Goal: Find specific page/section: Find specific page/section

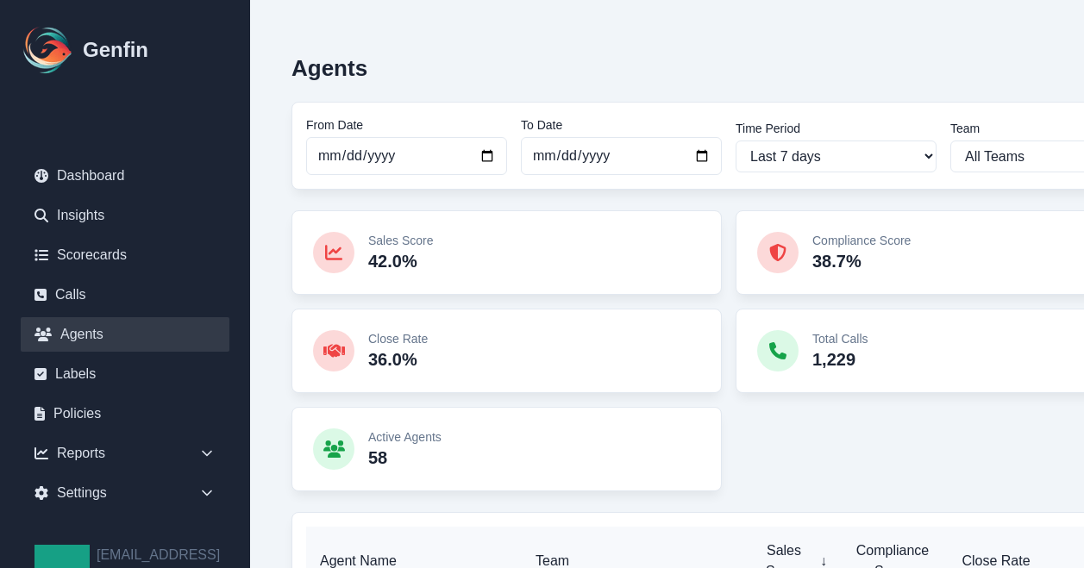
scroll to position [440, 0]
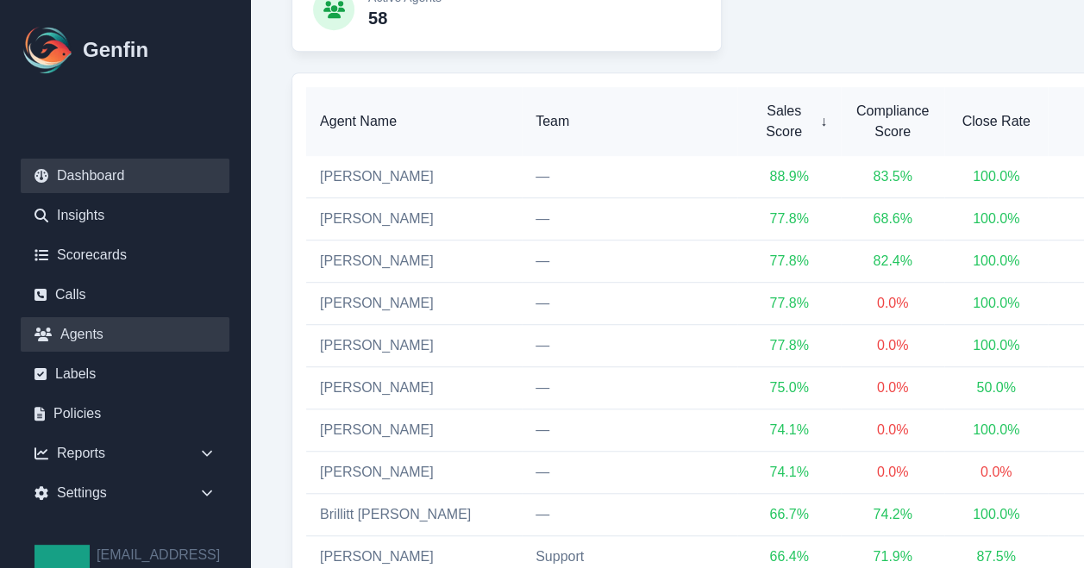
click at [122, 178] on link "Dashboard" at bounding box center [125, 176] width 209 height 34
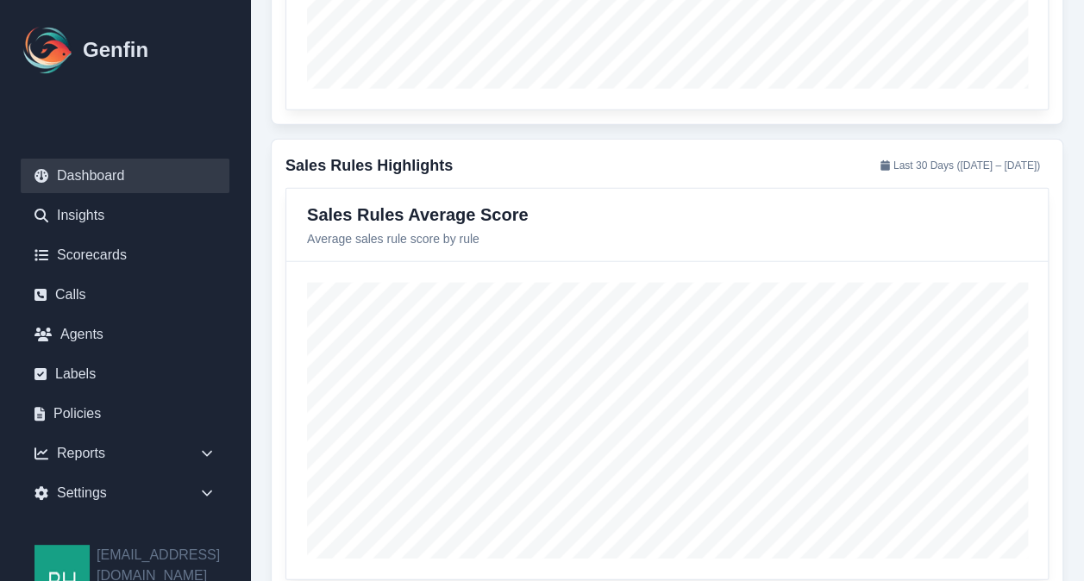
scroll to position [2111, 0]
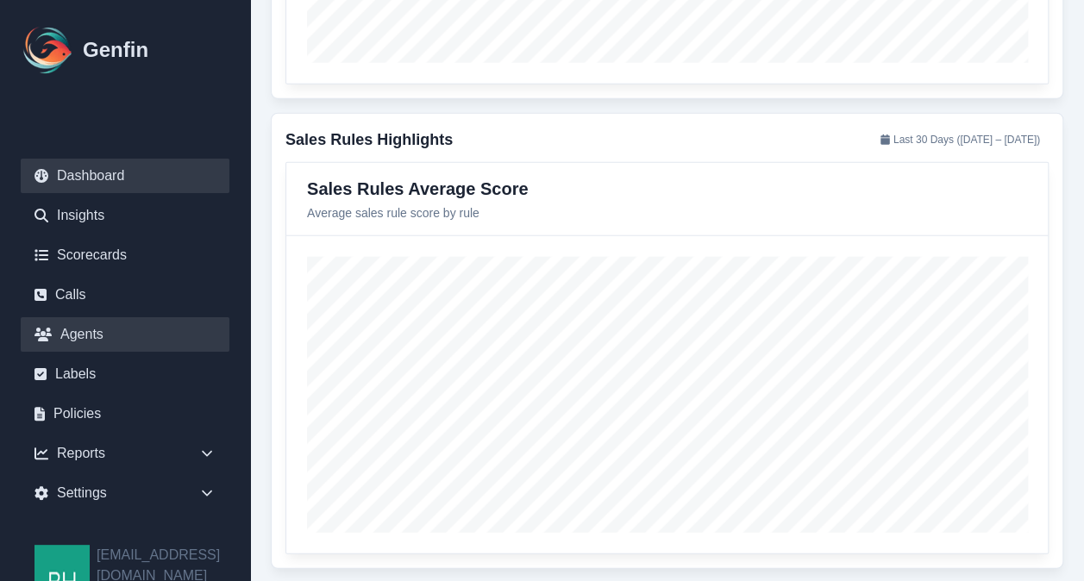
click at [74, 339] on link "Agents" at bounding box center [125, 334] width 209 height 34
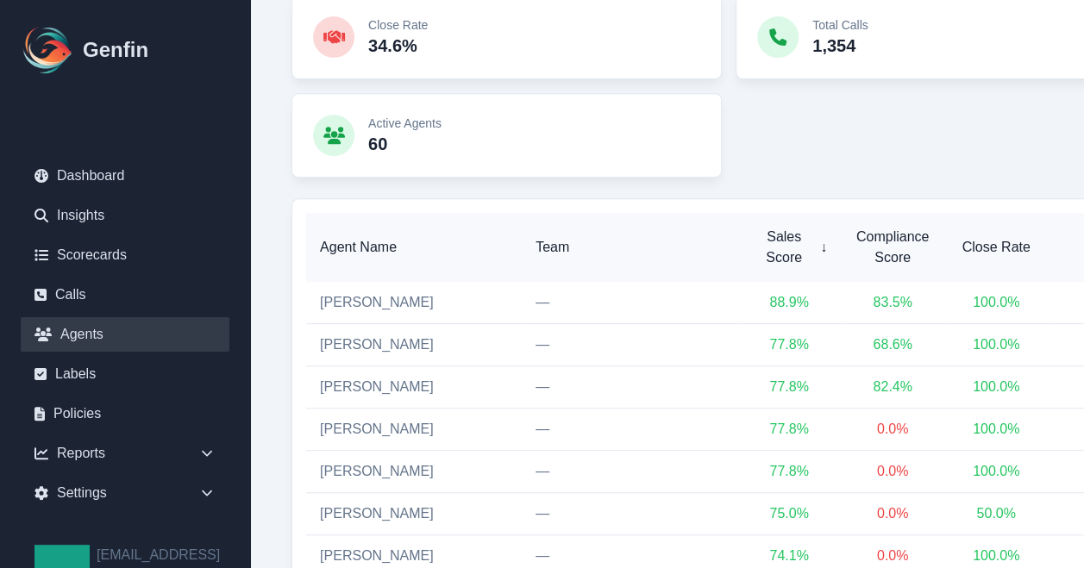
scroll to position [300, 0]
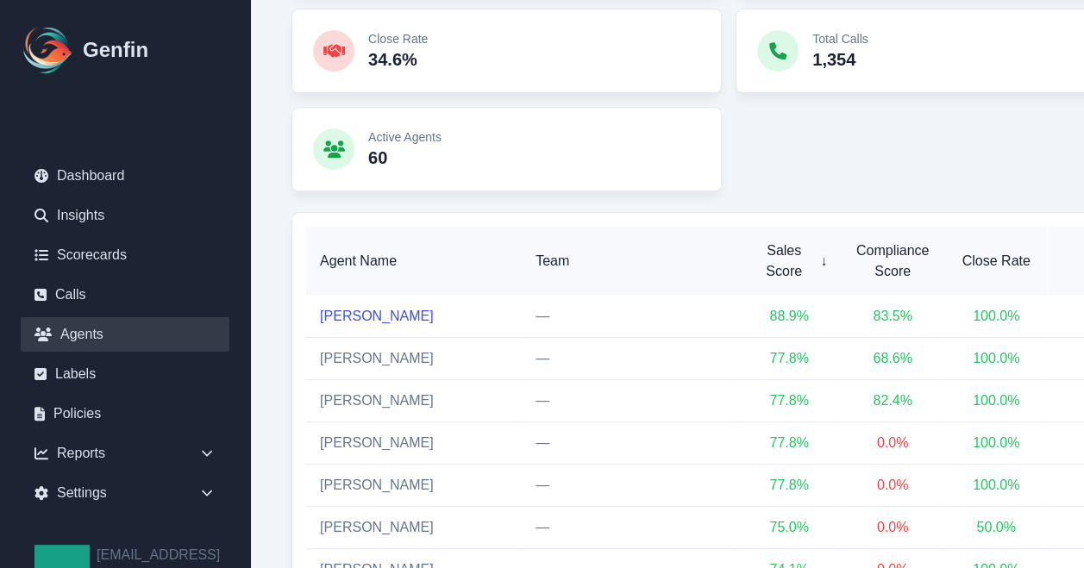
click at [354, 320] on link "[PERSON_NAME]" at bounding box center [377, 316] width 114 height 15
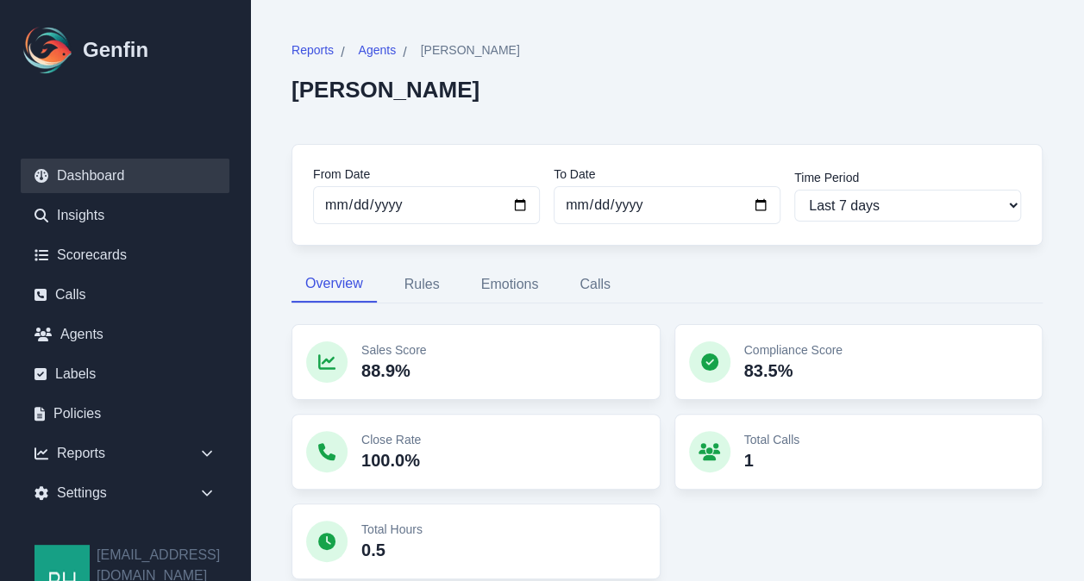
click at [107, 177] on link "Dashboard" at bounding box center [125, 176] width 209 height 34
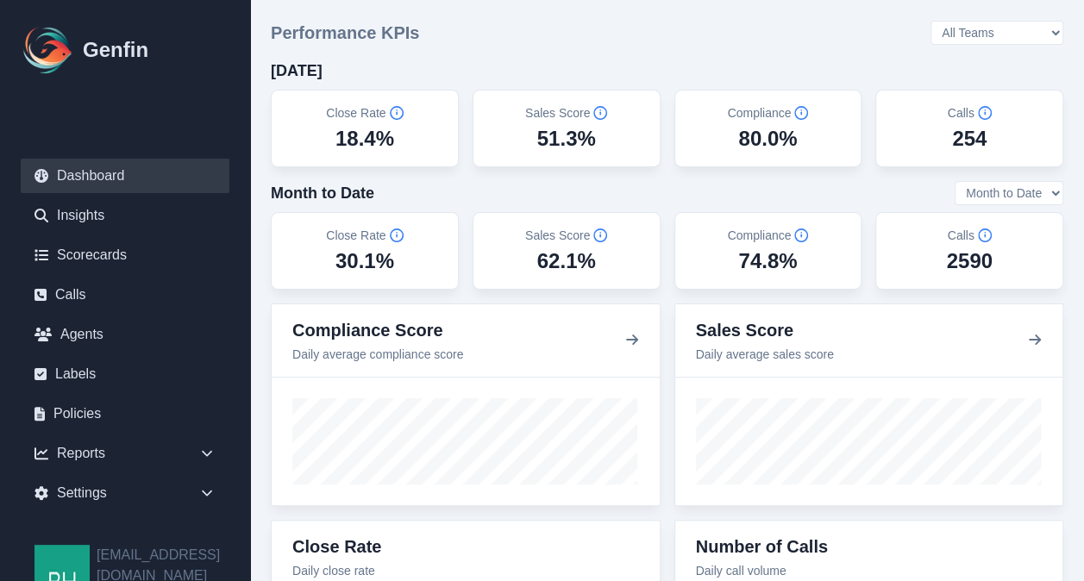
click at [1056, 34] on select "All Teams [PERSON_NAME] Support" at bounding box center [997, 33] width 133 height 24
click at [978, 22] on select "All Teams [PERSON_NAME] Support" at bounding box center [997, 33] width 133 height 24
click at [1052, 36] on select "All Teams [PERSON_NAME] Support" at bounding box center [997, 33] width 133 height 24
select select "3"
click at [978, 22] on select "All Teams [PERSON_NAME] Support" at bounding box center [997, 33] width 133 height 24
